Goal: Complete application form

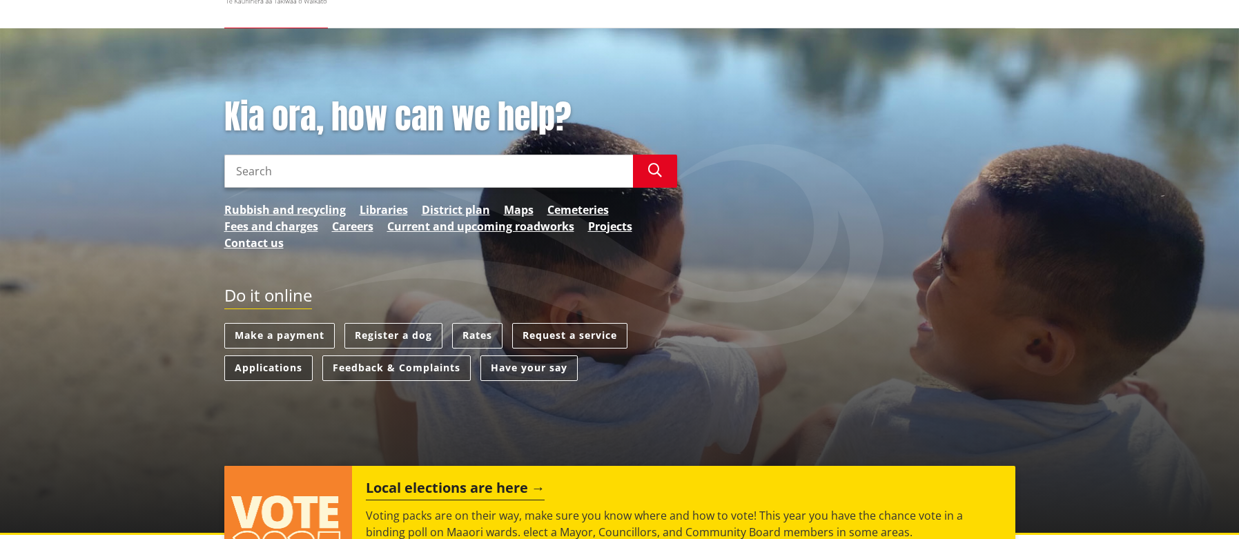
scroll to position [138, 0]
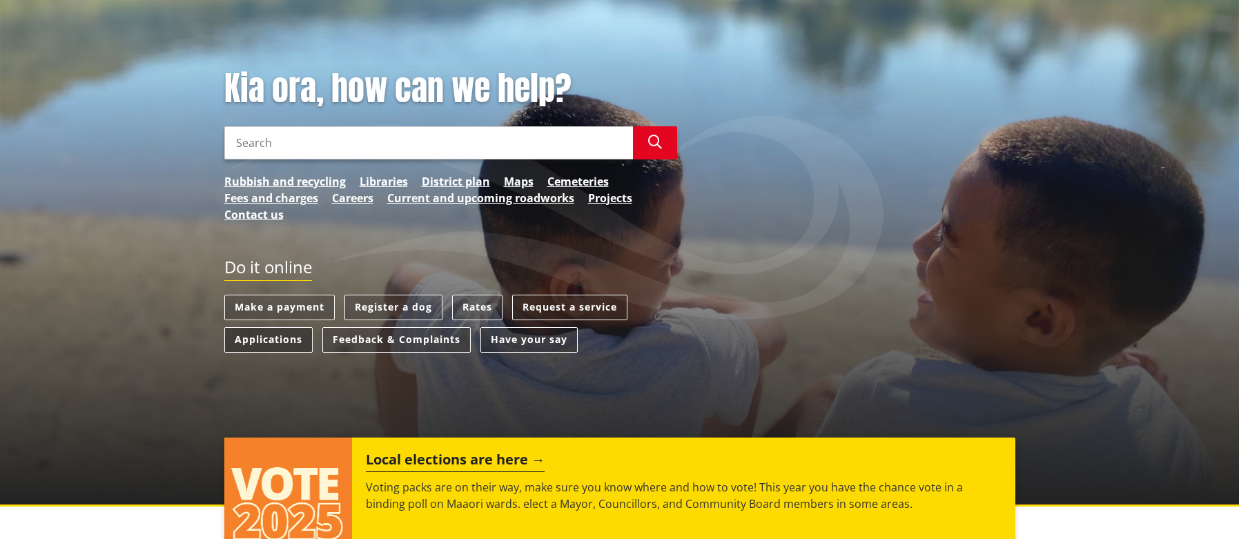
click at [234, 343] on link "Applications" at bounding box center [268, 340] width 88 height 26
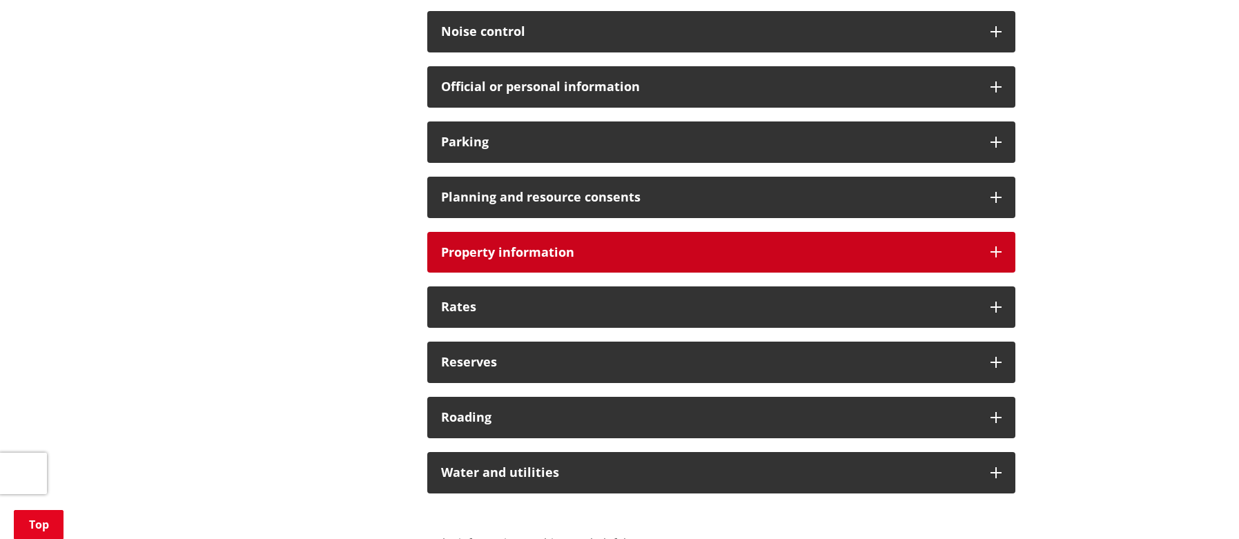
scroll to position [1035, 0]
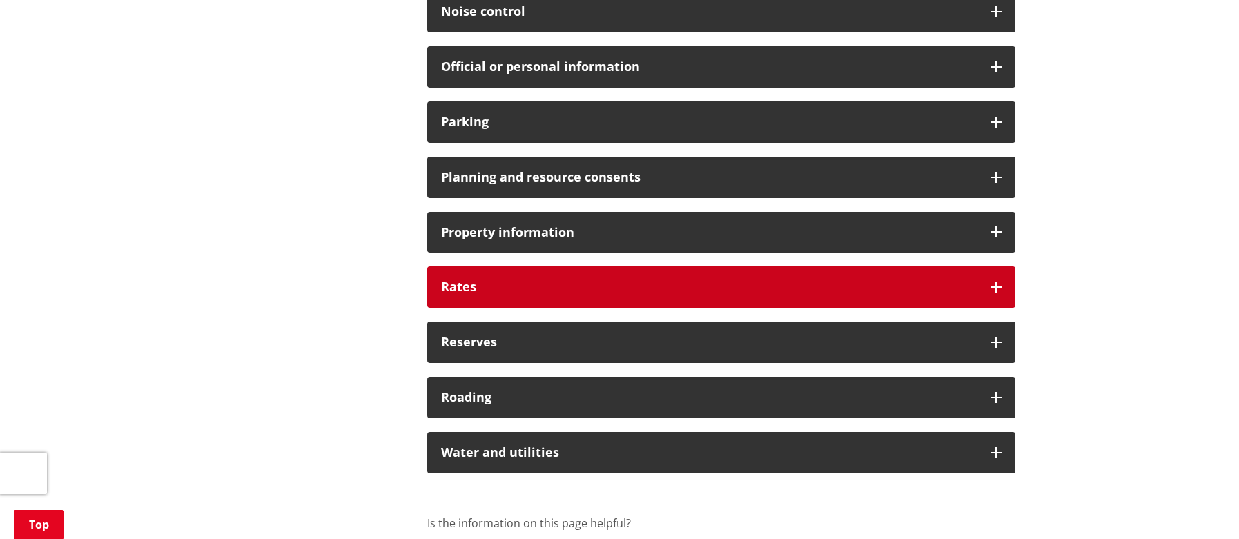
click at [530, 295] on div "Rates" at bounding box center [721, 286] width 588 height 41
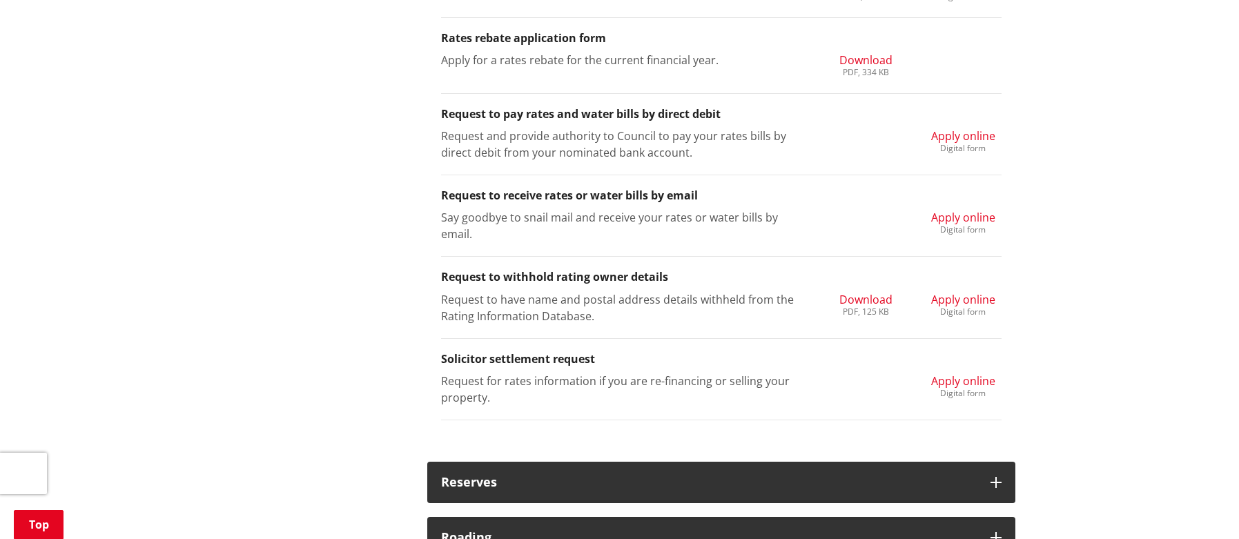
scroll to position [1726, 0]
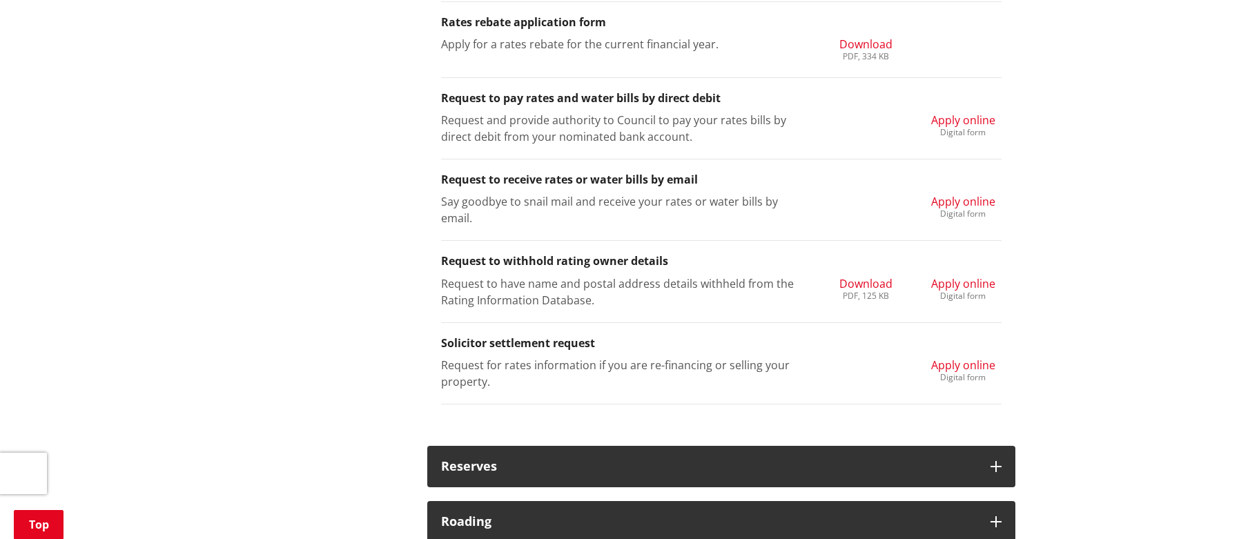
click at [949, 358] on span "Apply online" at bounding box center [963, 365] width 64 height 15
